Goal: Task Accomplishment & Management: Manage account settings

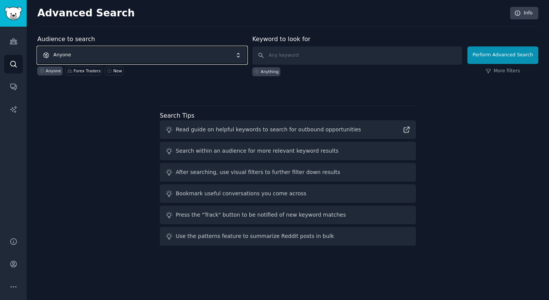
click at [121, 58] on span "Anyone" at bounding box center [142, 55] width 210 height 18
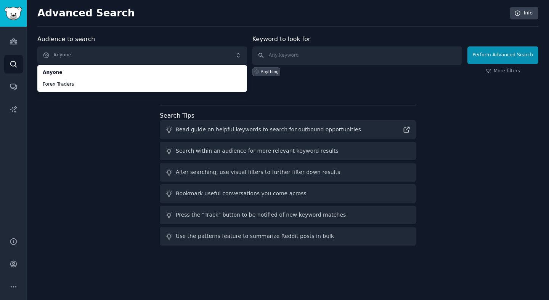
click at [342, 102] on div "Audience to search Anyone Anyone Forex Traders Anyone Forex Traders New Keyword…" at bounding box center [287, 142] width 501 height 214
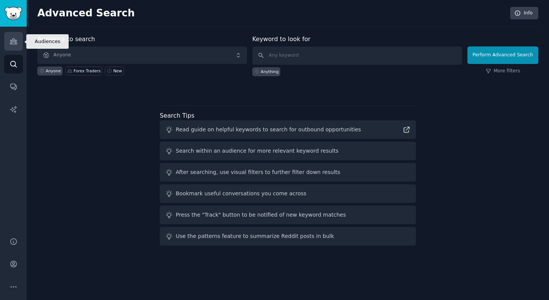
click at [16, 40] on icon "Sidebar" at bounding box center [14, 41] width 8 height 8
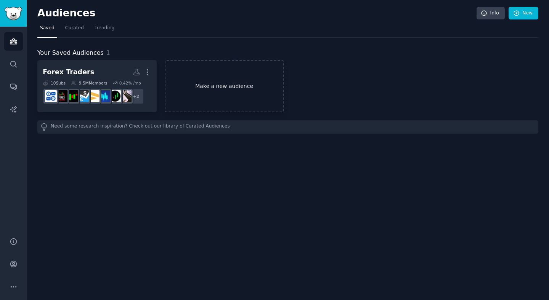
click at [226, 89] on link "Make a new audience" at bounding box center [224, 86] width 119 height 52
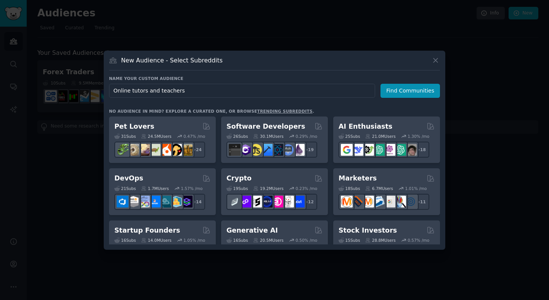
click at [129, 93] on input "Online tutors and teachers" at bounding box center [242, 91] width 266 height 14
type input "Online language tutors and teachers"
click at [404, 91] on button "Find Communities" at bounding box center [409, 91] width 59 height 14
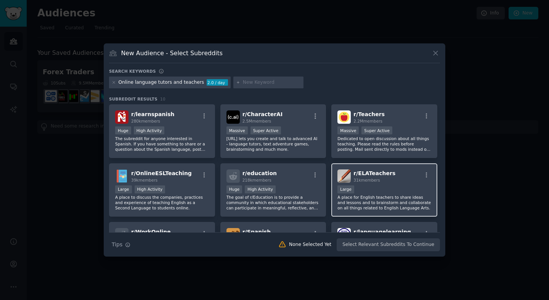
click at [410, 176] on div "r/ ELATeachers 31k members" at bounding box center [384, 176] width 94 height 13
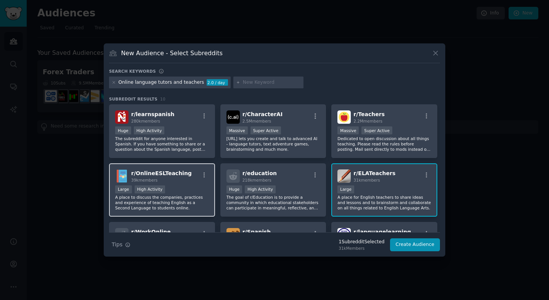
click at [179, 193] on div "Large High Activity" at bounding box center [162, 191] width 94 height 10
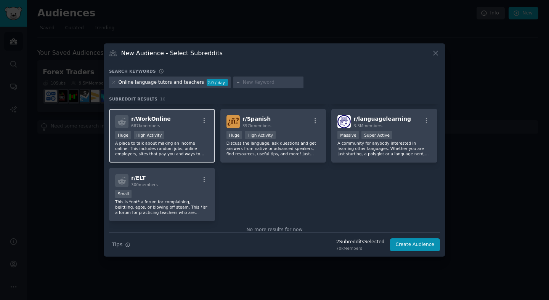
scroll to position [129, 0]
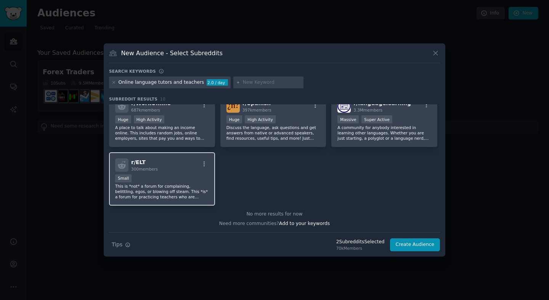
click at [183, 182] on div "Small" at bounding box center [162, 180] width 94 height 10
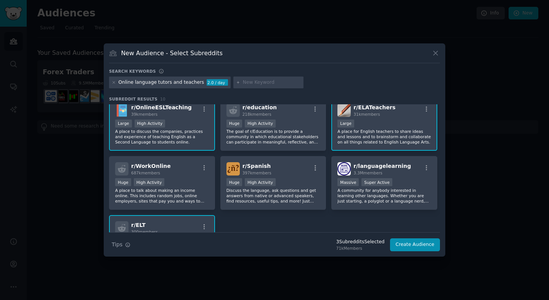
scroll to position [0, 0]
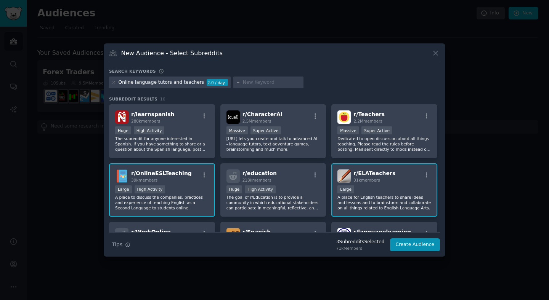
click at [170, 84] on div "Online language tutors and teachers" at bounding box center [162, 82] width 86 height 7
drag, startPoint x: 120, startPoint y: 83, endPoint x: 206, endPoint y: 84, distance: 86.5
click at [206, 84] on div "Online language tutors and teachers 2.0 / day" at bounding box center [170, 83] width 122 height 12
click at [188, 84] on div "Online language tutors and teachers" at bounding box center [162, 82] width 86 height 7
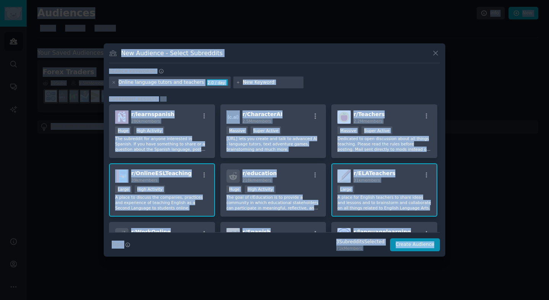
click at [188, 84] on div "Online language tutors and teachers" at bounding box center [162, 82] width 86 height 7
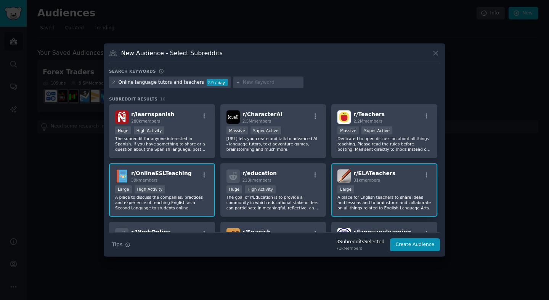
click at [113, 83] on icon at bounding box center [114, 82] width 4 height 4
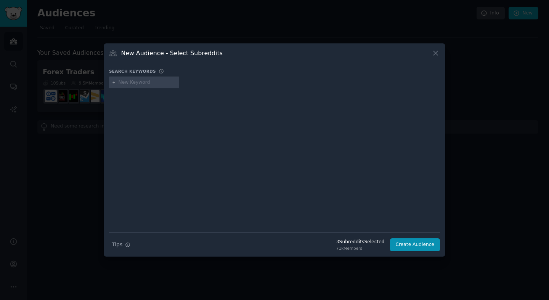
click at [140, 85] on input "text" at bounding box center [148, 82] width 58 height 7
type input "english"
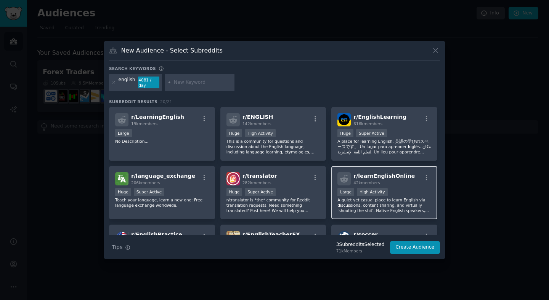
click at [412, 180] on div "r/ learnEnglishOnline 42k members" at bounding box center [384, 178] width 94 height 13
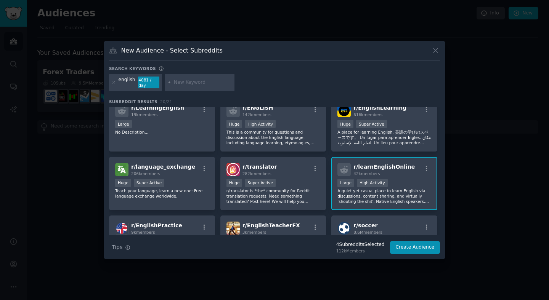
scroll to position [9, 0]
click at [187, 138] on div "r/ LearningEnglish 19k members Large No Description..." at bounding box center [162, 125] width 106 height 54
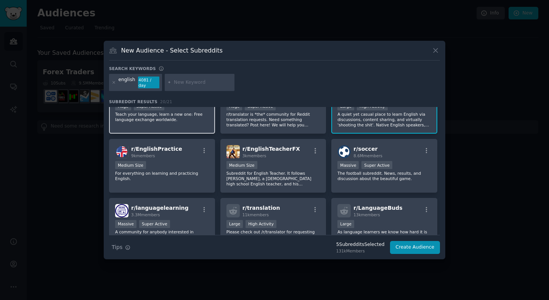
scroll to position [88, 0]
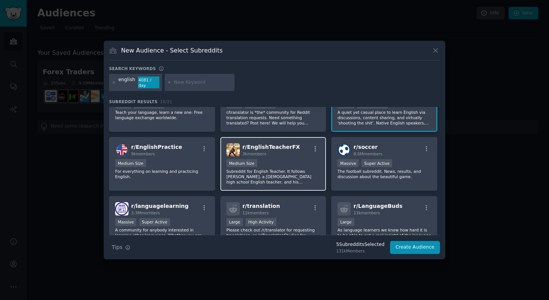
click at [277, 180] on p "Subreddit for English Teacher. It follows [PERSON_NAME], a [DEMOGRAPHIC_DATA] h…" at bounding box center [273, 177] width 94 height 16
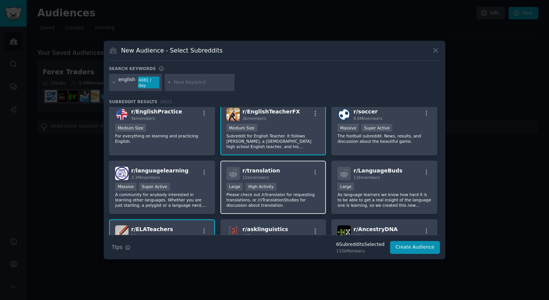
scroll to position [125, 0]
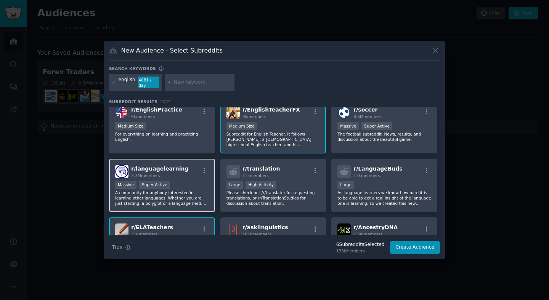
click at [182, 193] on p "A community for anybody interested in learning other languages. Whether you are…" at bounding box center [162, 198] width 94 height 16
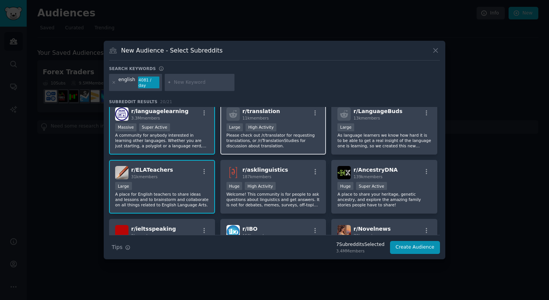
scroll to position [201, 0]
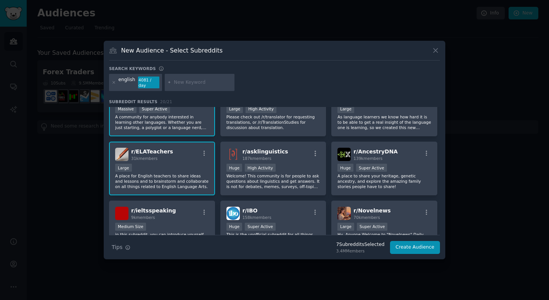
click at [184, 186] on p "A place for English teachers to share ideas and lessons and to brainstorm and c…" at bounding box center [162, 181] width 94 height 16
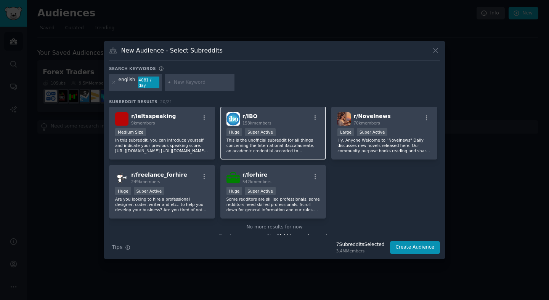
scroll to position [305, 0]
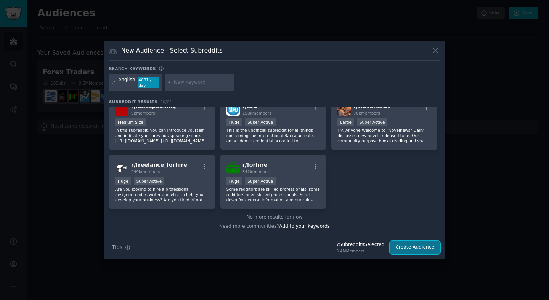
click at [422, 247] on button "Create Audience" at bounding box center [415, 247] width 50 height 13
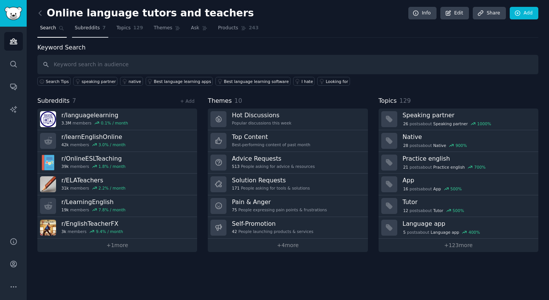
click at [89, 32] on link "Subreddits 7" at bounding box center [90, 30] width 36 height 16
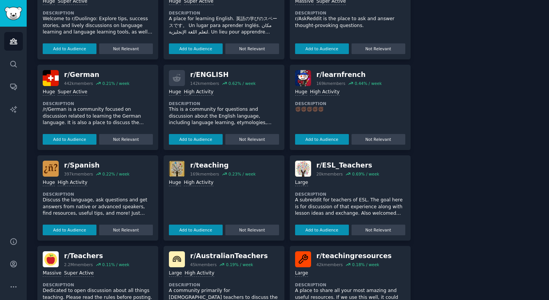
scroll to position [365, 0]
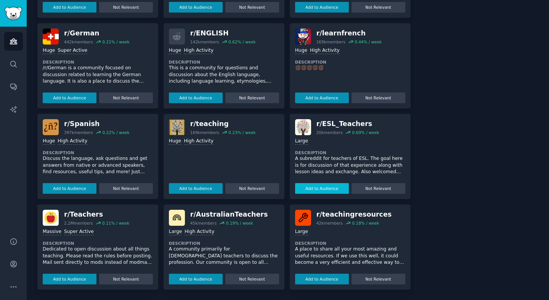
click at [327, 189] on button "Add to Audience" at bounding box center [322, 188] width 54 height 11
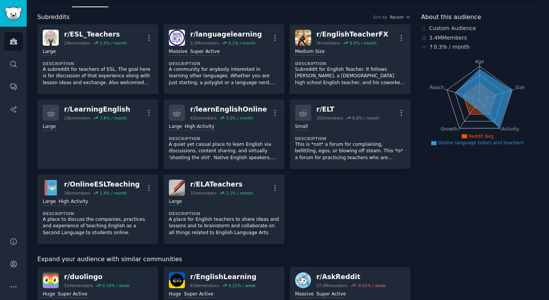
scroll to position [0, 0]
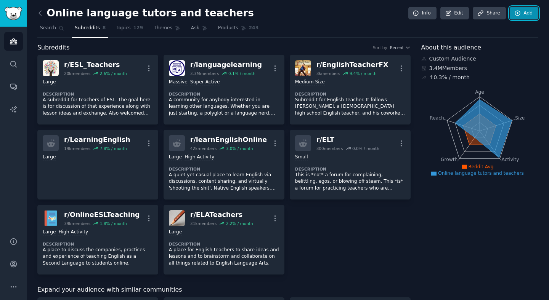
click at [520, 11] on link "Add" at bounding box center [524, 13] width 29 height 13
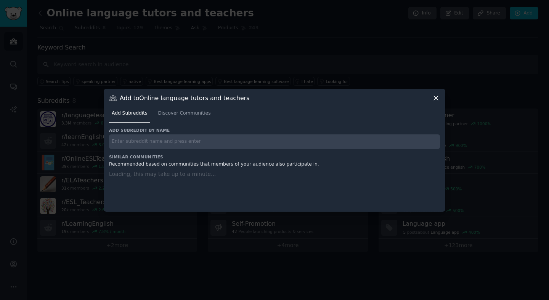
click at [174, 146] on div "Add subreddit by name Similar Communities Recommended based on communities that…" at bounding box center [274, 165] width 331 height 75
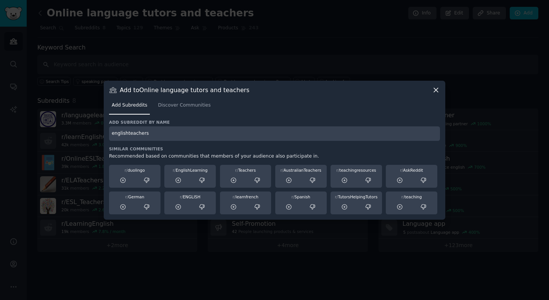
type input "englishteachers"
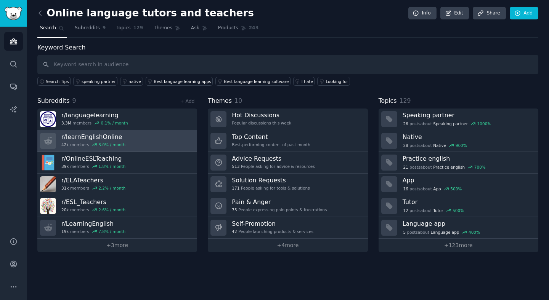
click at [147, 143] on link "r/ learnEnglishOnline 42k members 3.0 % / month" at bounding box center [117, 141] width 160 height 22
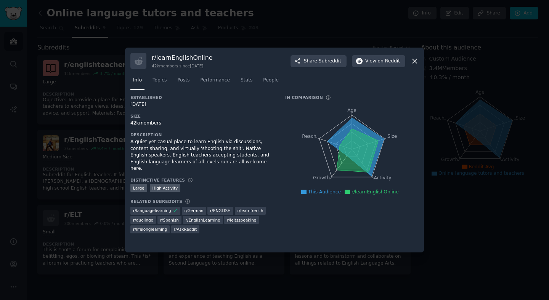
click at [416, 59] on icon at bounding box center [414, 61] width 4 height 4
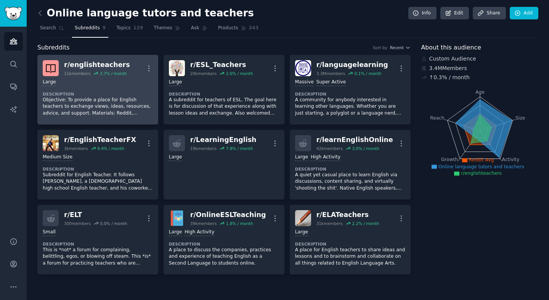
click at [110, 105] on p "Objective: To provide a place for English teachers to exchange views, ideas, re…" at bounding box center [98, 107] width 110 height 20
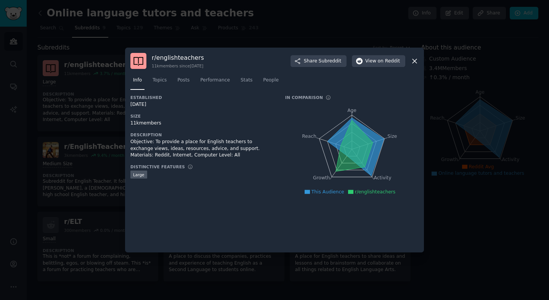
click at [415, 64] on icon at bounding box center [414, 61] width 8 height 8
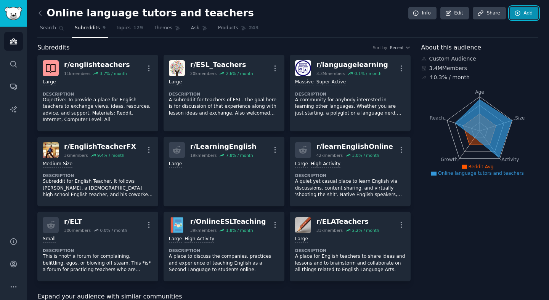
click at [519, 10] on link "Add" at bounding box center [524, 13] width 29 height 13
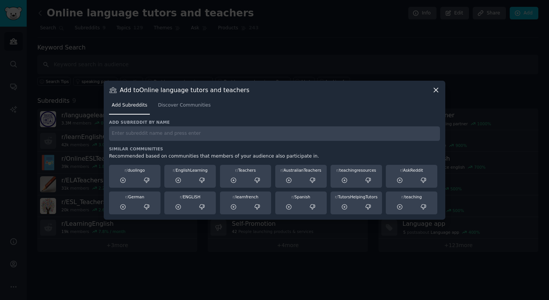
click at [436, 86] on icon at bounding box center [436, 90] width 8 height 8
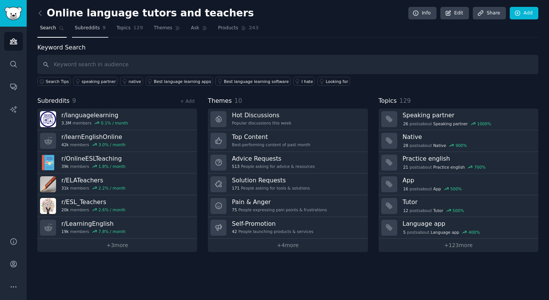
click at [95, 26] on span "Subreddits" at bounding box center [87, 28] width 25 height 7
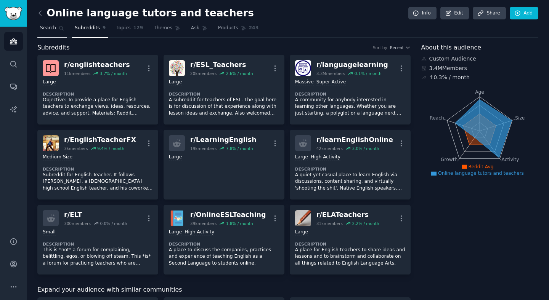
click at [48, 31] on span "Search" at bounding box center [48, 28] width 16 height 7
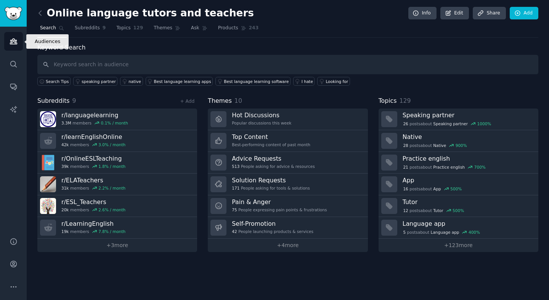
click at [10, 42] on icon "Sidebar" at bounding box center [14, 41] width 8 height 8
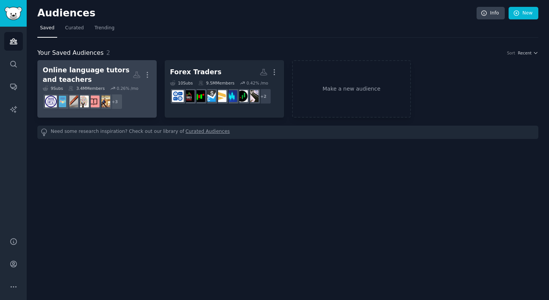
click at [103, 72] on div "Online language tutors and teachers" at bounding box center [88, 75] width 90 height 19
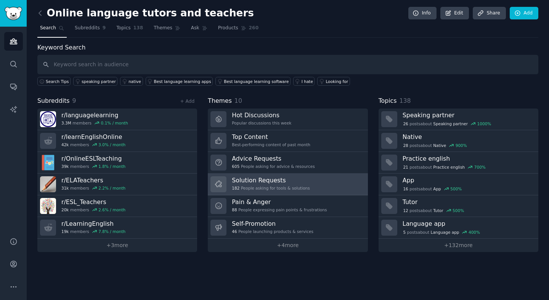
click at [314, 184] on link "Solution Requests 182 People asking for tools & solutions" at bounding box center [288, 185] width 160 height 22
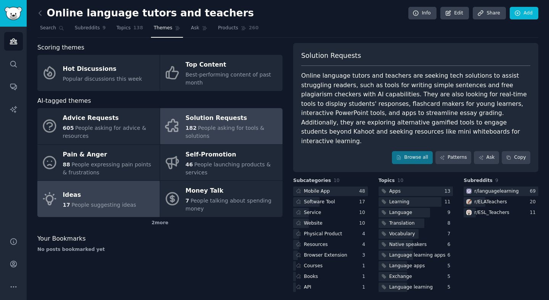
click at [116, 210] on link "Ideas 17 People suggesting ideas" at bounding box center [98, 199] width 122 height 36
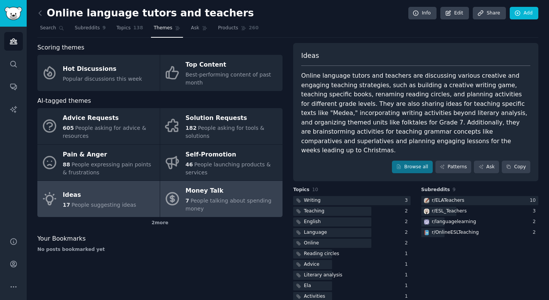
click at [213, 192] on div "Money Talk" at bounding box center [232, 191] width 93 height 12
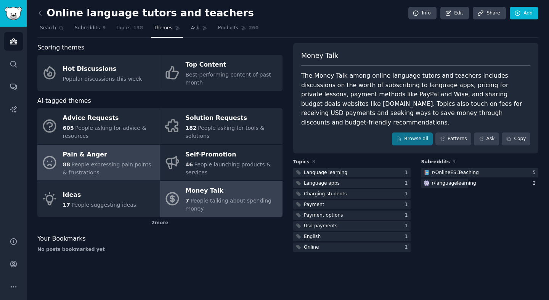
click at [133, 155] on div "Pain & Anger" at bounding box center [109, 155] width 93 height 12
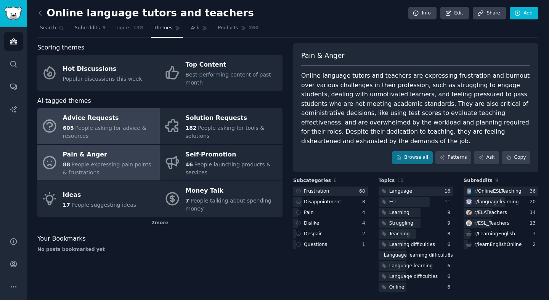
click at [143, 131] on div "605 People asking for advice & resources" at bounding box center [109, 132] width 93 height 16
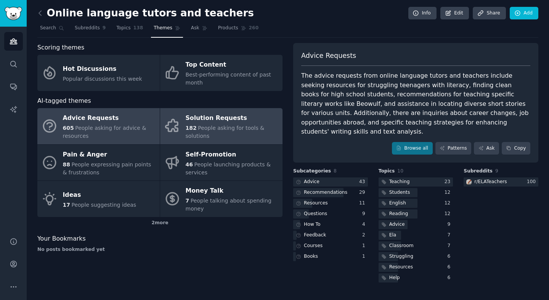
click at [216, 135] on div "182 People asking for tools & solutions" at bounding box center [232, 132] width 93 height 16
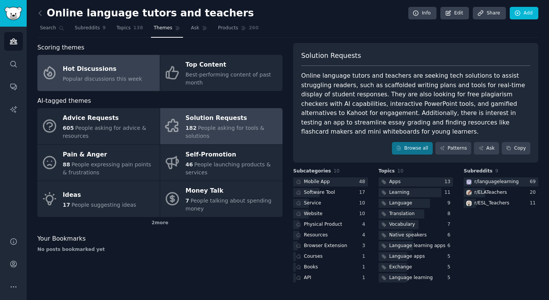
click at [129, 82] on div "Popular discussions this week" at bounding box center [102, 79] width 79 height 8
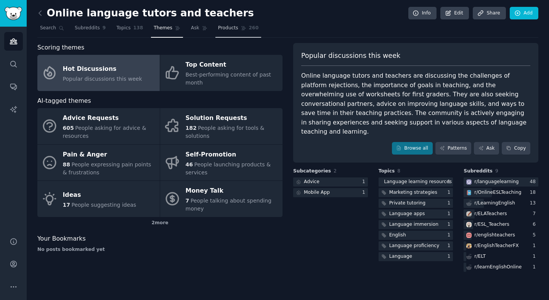
click at [227, 27] on span "Products" at bounding box center [228, 28] width 20 height 7
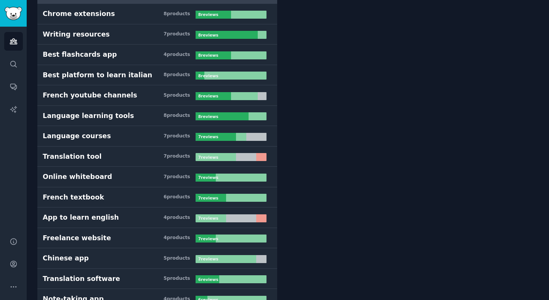
scroll to position [1071, 0]
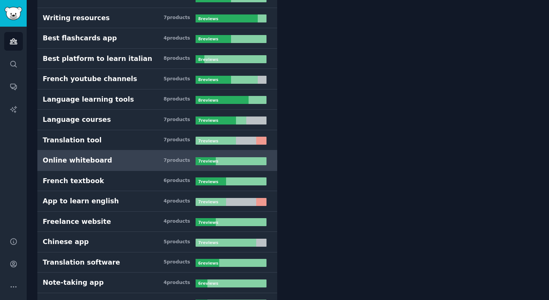
click at [121, 160] on h3 "Online whiteboard 7 product s" at bounding box center [119, 161] width 153 height 10
click at [79, 159] on div "Online whiteboard" at bounding box center [77, 161] width 69 height 10
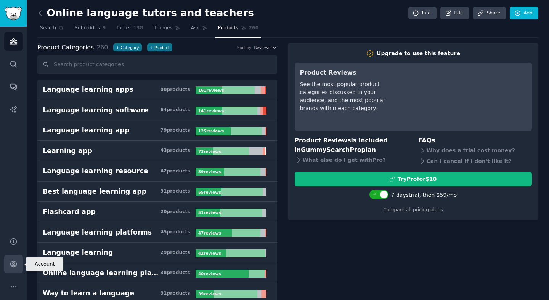
click at [12, 261] on icon "Sidebar" at bounding box center [14, 264] width 8 height 8
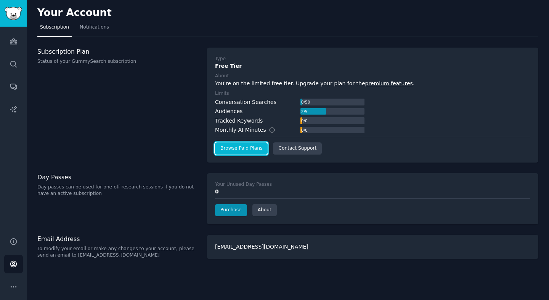
click at [231, 148] on link "Browse Paid Plans" at bounding box center [241, 149] width 53 height 12
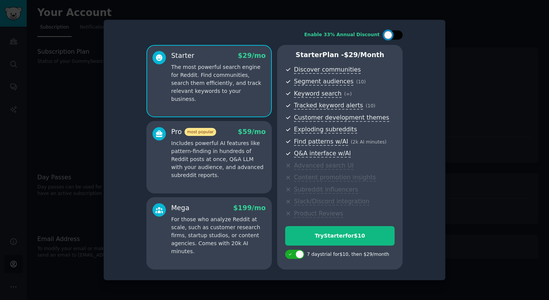
click at [394, 34] on div at bounding box center [392, 34] width 19 height 9
click at [395, 34] on div at bounding box center [398, 35] width 8 height 8
click at [391, 38] on div at bounding box center [392, 34] width 19 height 9
click at [399, 36] on div at bounding box center [398, 35] width 8 height 8
checkbox input "false"
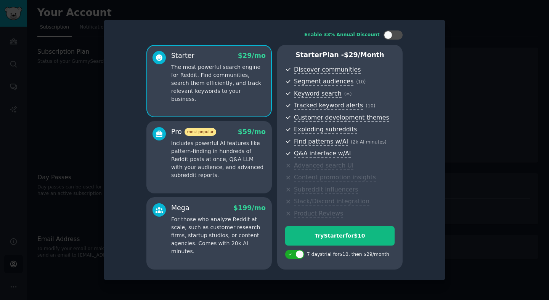
click at [234, 163] on p "Includes powerful AI features like pattern-finding in hundreds of Reddit posts …" at bounding box center [218, 159] width 95 height 40
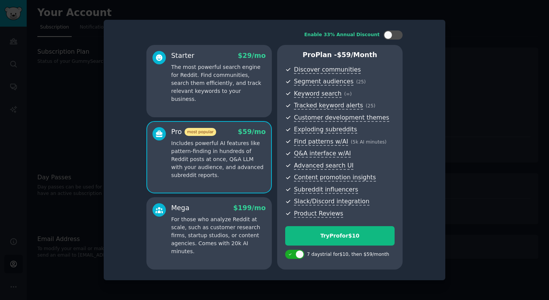
click at [243, 99] on div "Starter $ 29 /mo The most powerful search engine for Reddit. Find communities, …" at bounding box center [208, 81] width 125 height 72
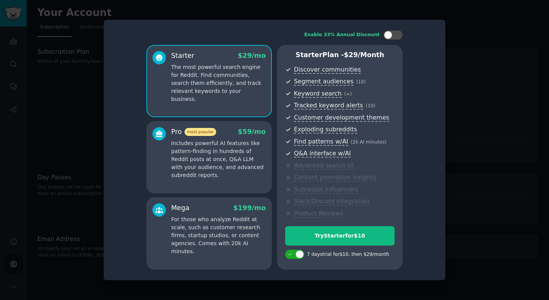
click at [476, 127] on div at bounding box center [274, 150] width 549 height 300
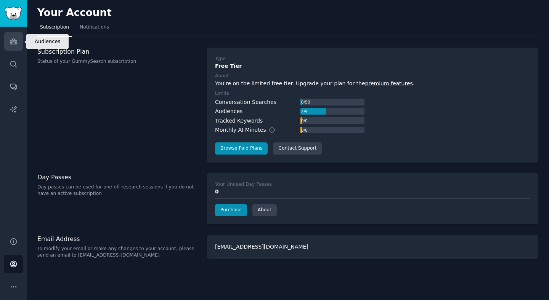
click at [13, 41] on icon "Sidebar" at bounding box center [14, 41] width 8 height 8
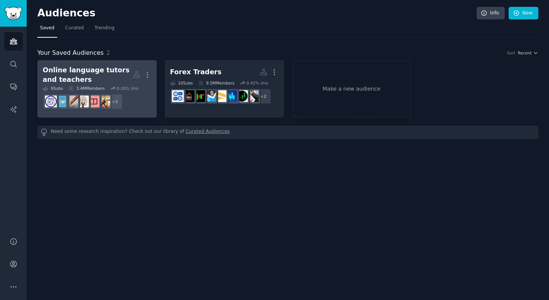
click at [106, 72] on div "Online language tutors and teachers" at bounding box center [88, 75] width 90 height 19
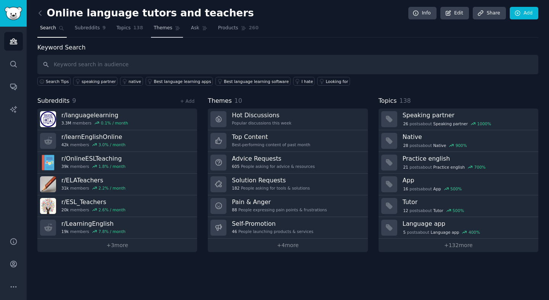
click at [162, 28] on span "Themes" at bounding box center [163, 28] width 19 height 7
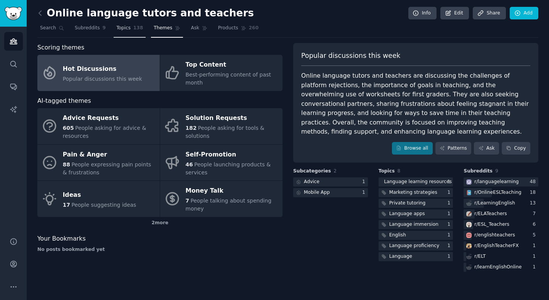
click at [129, 32] on link "Topics 138" at bounding box center [130, 30] width 32 height 16
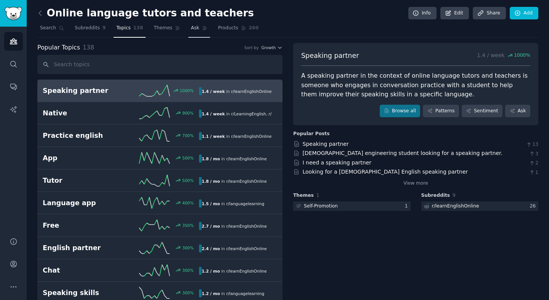
click at [191, 29] on span "Ask" at bounding box center [195, 28] width 8 height 7
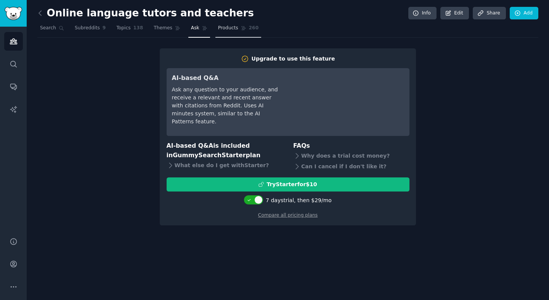
click at [225, 27] on span "Products" at bounding box center [228, 28] width 20 height 7
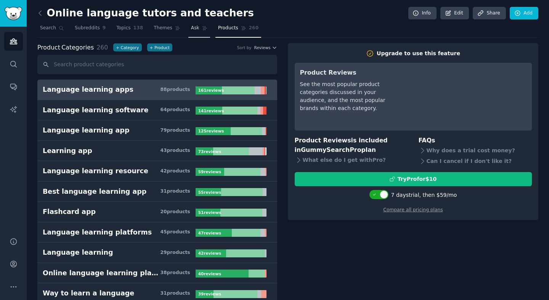
click at [194, 29] on span "Ask" at bounding box center [195, 28] width 8 height 7
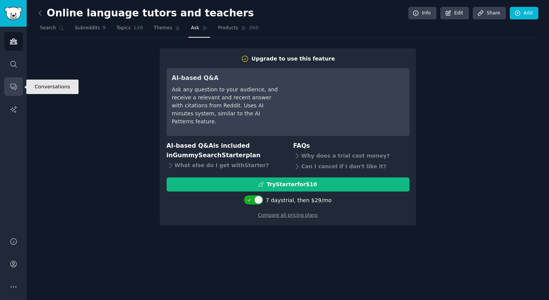
click at [13, 88] on icon "Sidebar" at bounding box center [13, 87] width 6 height 6
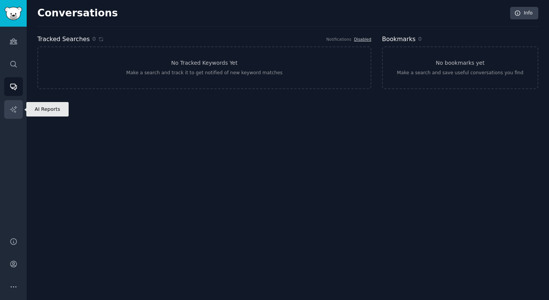
click at [15, 107] on icon "Sidebar" at bounding box center [14, 110] width 8 height 8
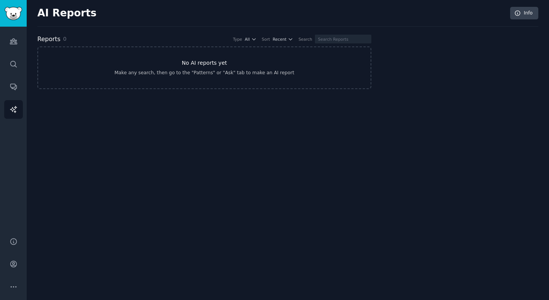
click at [192, 75] on div "Make any search, then go to the "Patterns" or "Ask" tab to make an AI report" at bounding box center [204, 73] width 180 height 7
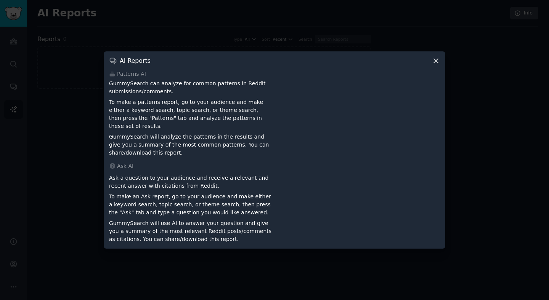
click at [340, 51] on div at bounding box center [274, 150] width 549 height 300
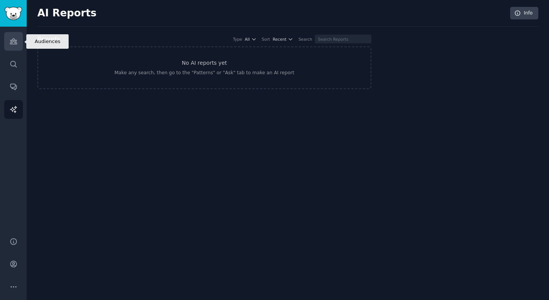
click at [12, 39] on icon "Sidebar" at bounding box center [13, 41] width 7 height 5
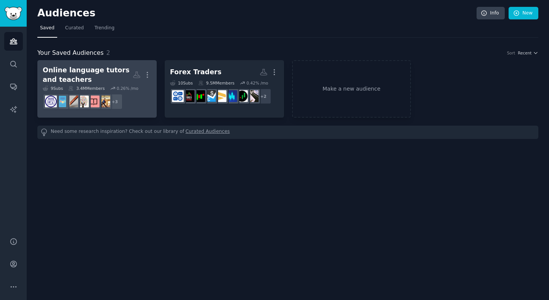
click at [111, 72] on div "Online language tutors and teachers" at bounding box center [88, 75] width 90 height 19
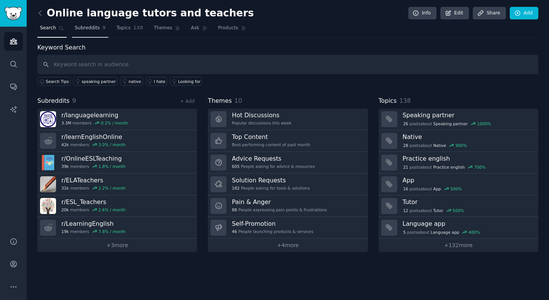
click at [87, 32] on link "Subreddits 9" at bounding box center [90, 30] width 36 height 16
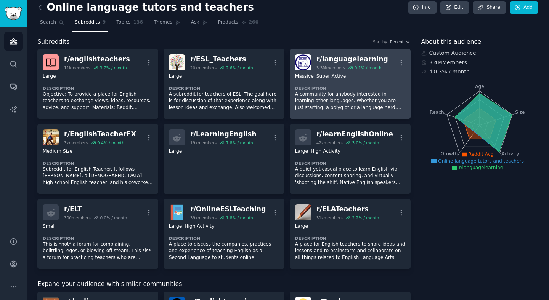
scroll to position [5, 0]
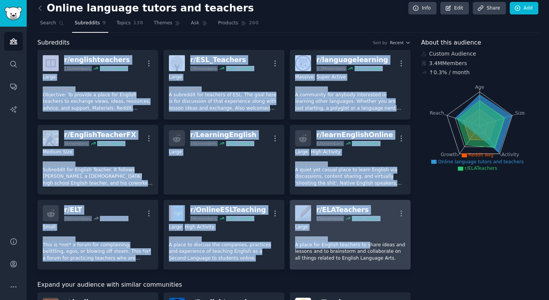
drag, startPoint x: 36, startPoint y: 48, endPoint x: 364, endPoint y: 243, distance: 380.9
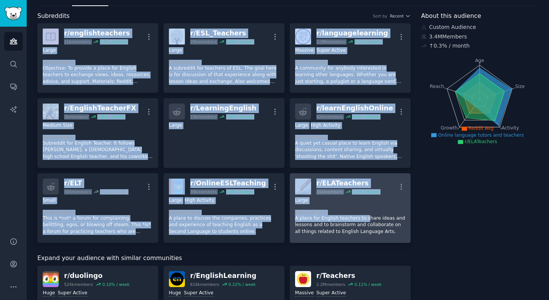
scroll to position [31, 0]
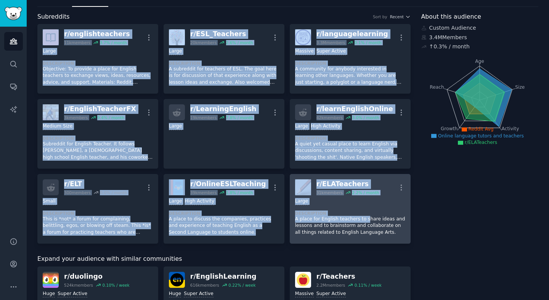
copy div "r/ englishteachers 11k members 3.7 % / month More Large Description Objective: …"
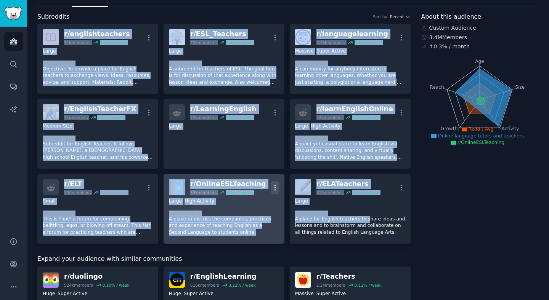
scroll to position [123, 0]
